Goal: Submit feedback/report problem

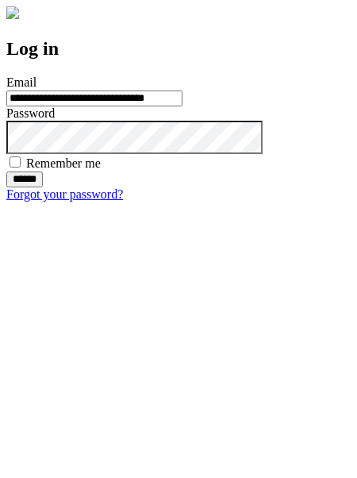
click at [43, 187] on input "******" at bounding box center [24, 179] width 37 height 16
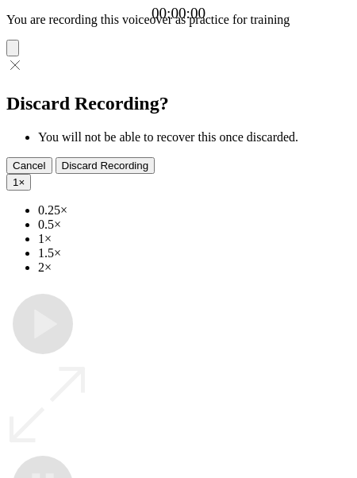
type input "**********"
